Goal: Task Accomplishment & Management: Manage account settings

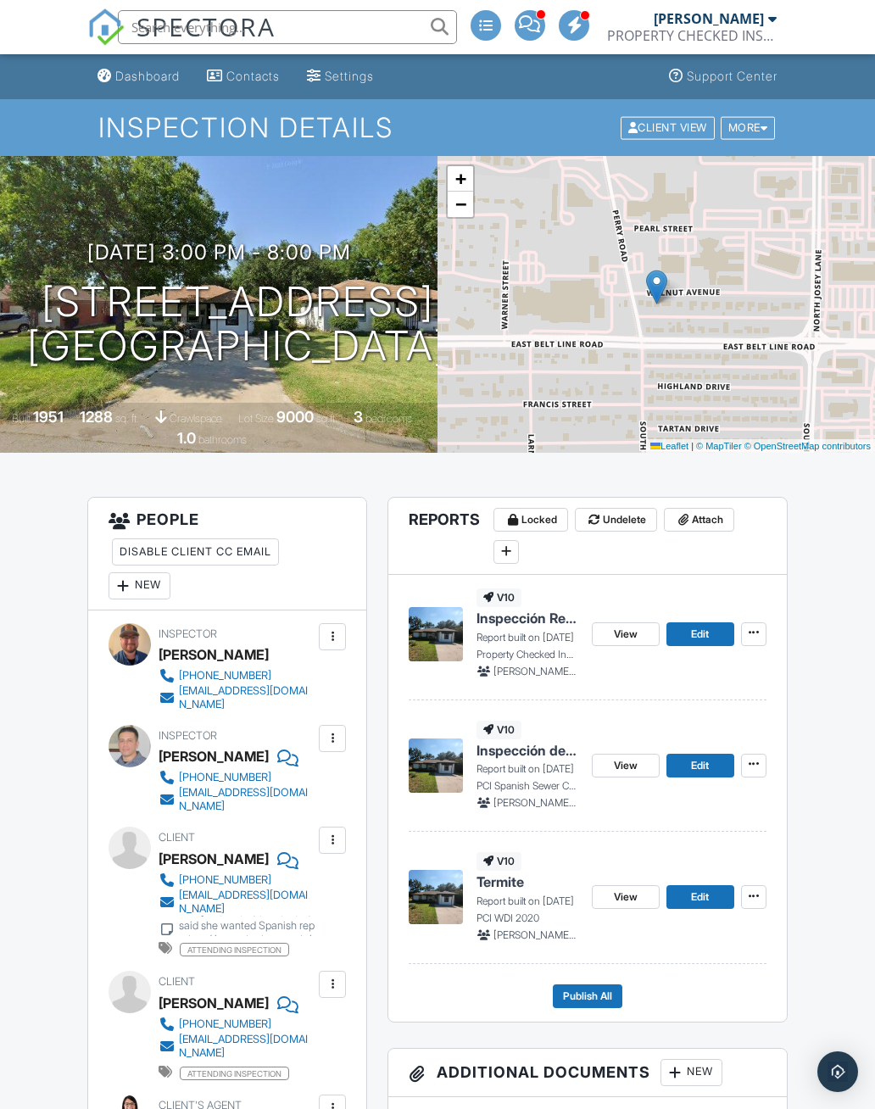
click at [710, 516] on span "Attach" at bounding box center [707, 519] width 31 height 17
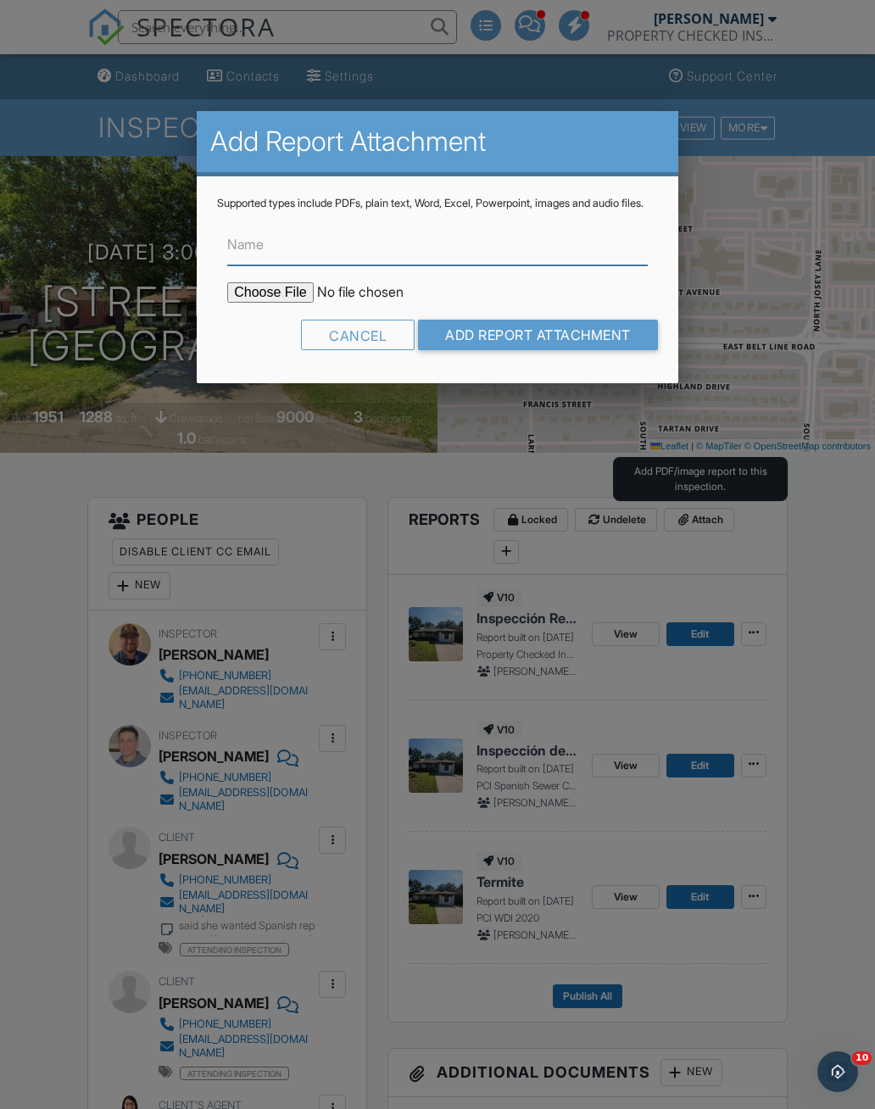
click at [510, 258] on input "Name" at bounding box center [437, 245] width 421 height 42
type input "Floor Plan Sketch"
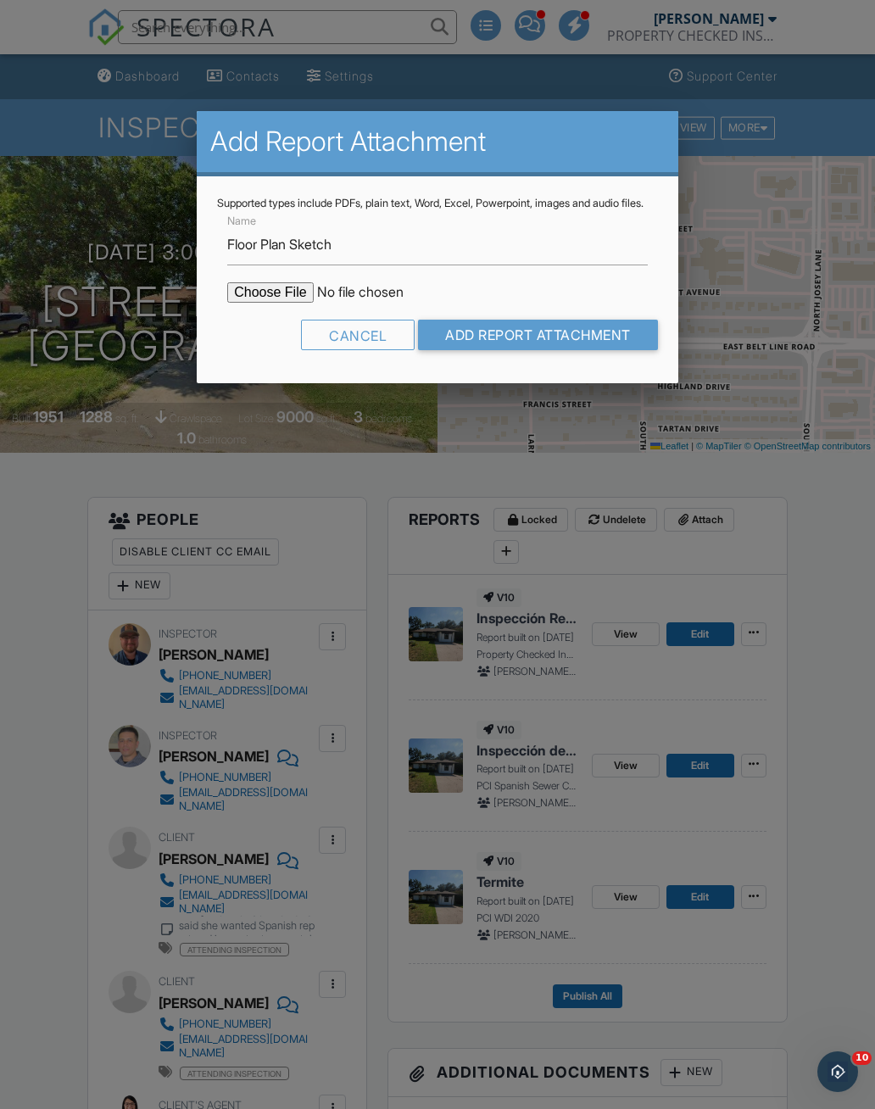
click at [266, 302] on input "file" at bounding box center [371, 292] width 288 height 20
type input "C:\fakepath\[STREET_ADDRESS] Sketch.pdf"
click at [584, 350] on input "Add Report Attachment" at bounding box center [538, 335] width 240 height 31
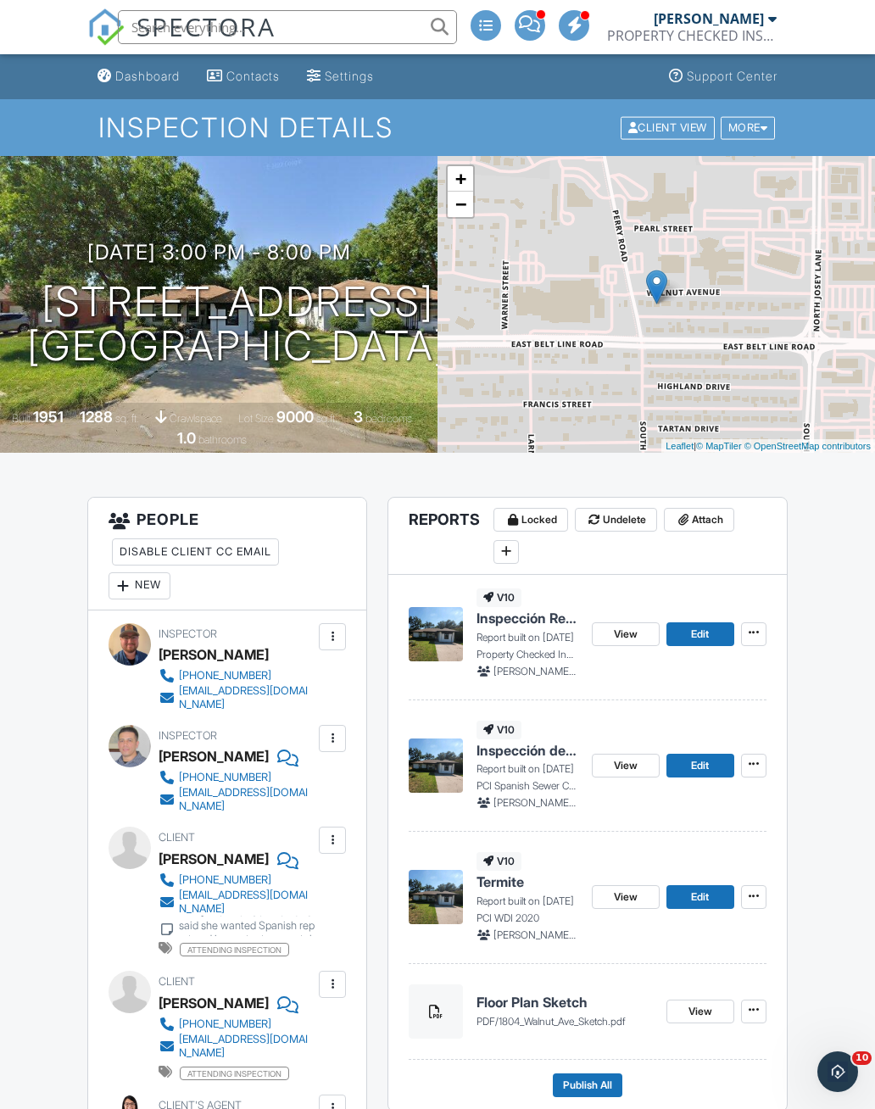
click at [532, 24] on span at bounding box center [529, 24] width 21 height 1
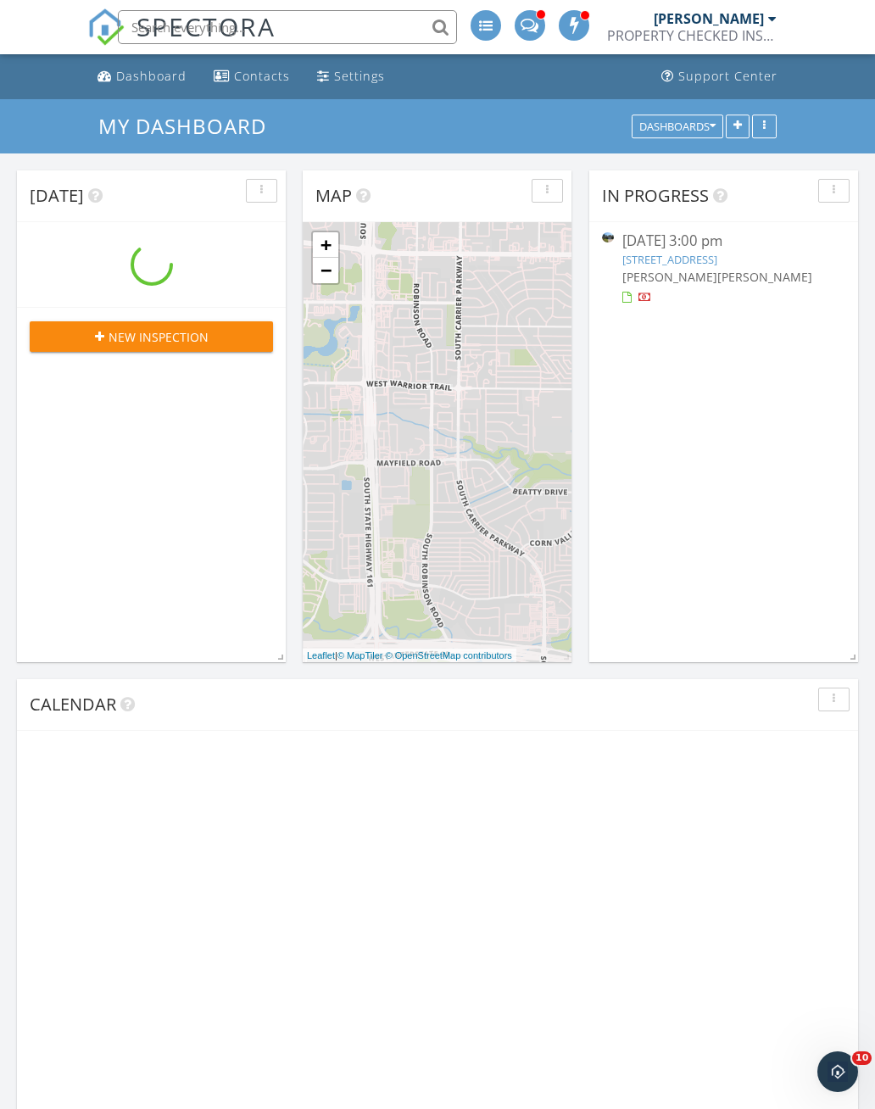
scroll to position [1544, 876]
